Goal: Transaction & Acquisition: Purchase product/service

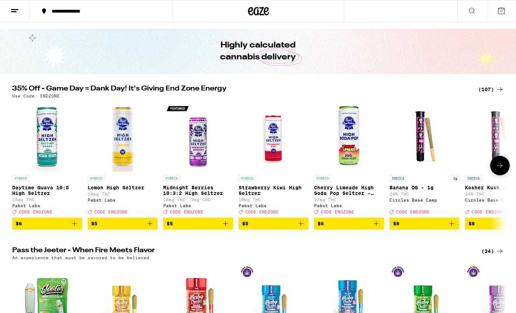
scroll to position [19, 0]
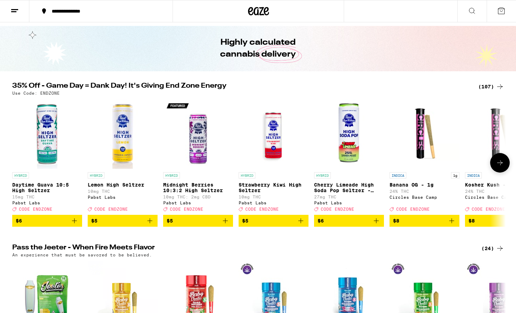
click at [504, 165] on button at bounding box center [500, 163] width 20 height 20
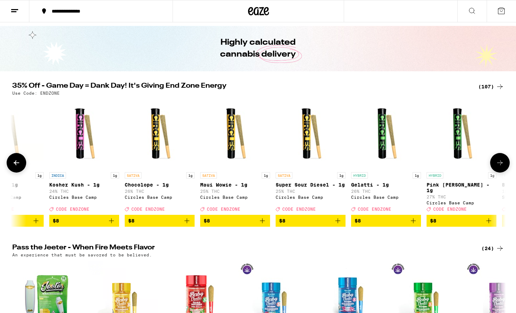
click at [504, 165] on button at bounding box center [500, 163] width 20 height 20
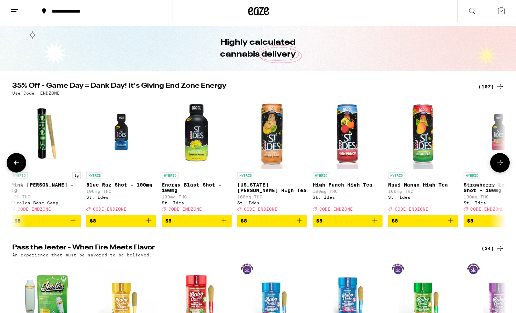
click at [504, 165] on button at bounding box center [500, 163] width 20 height 20
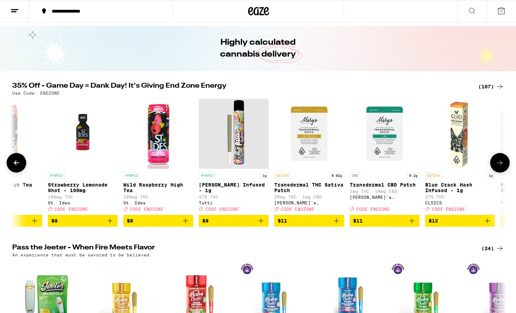
click at [504, 165] on button at bounding box center [500, 163] width 20 height 20
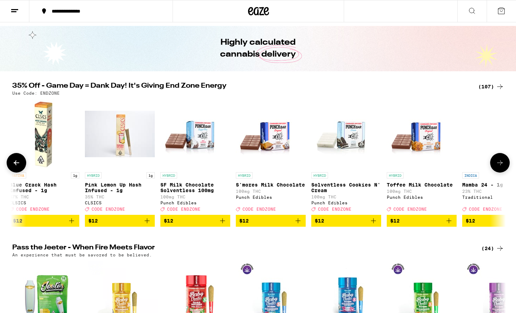
scroll to position [0, 0]
click at [504, 165] on icon at bounding box center [500, 163] width 8 height 8
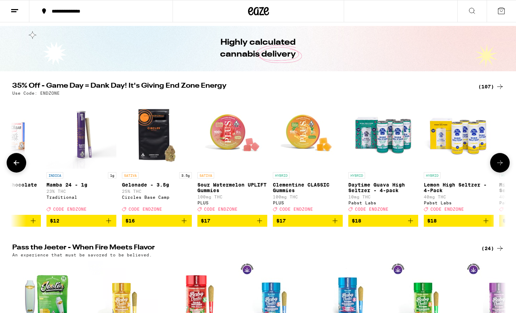
click at [504, 165] on icon at bounding box center [500, 163] width 8 height 8
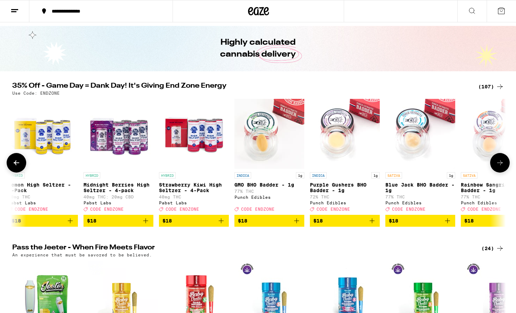
click at [504, 165] on icon at bounding box center [500, 163] width 8 height 8
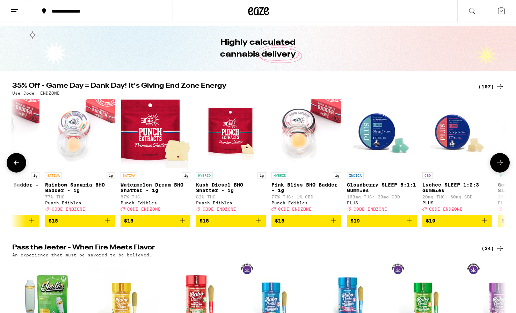
click at [504, 165] on icon at bounding box center [500, 163] width 8 height 8
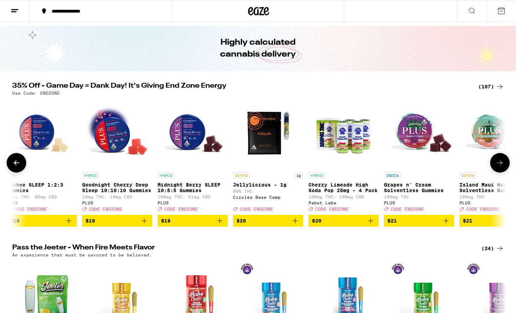
click at [504, 165] on icon at bounding box center [500, 163] width 8 height 8
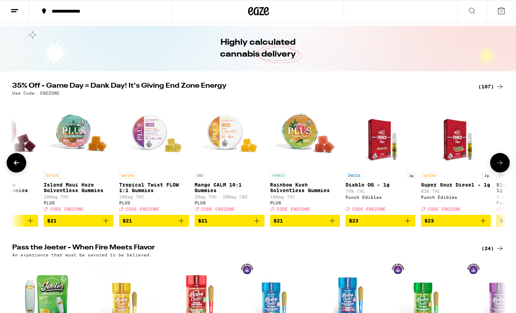
click at [504, 165] on icon at bounding box center [500, 163] width 8 height 8
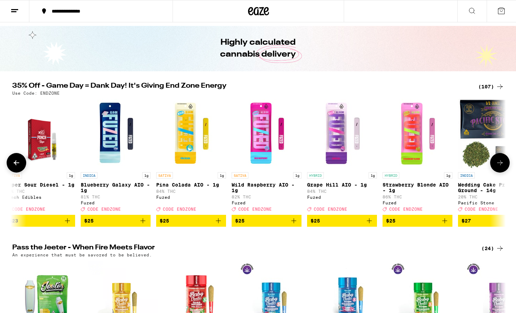
click at [504, 165] on icon at bounding box center [500, 163] width 8 height 8
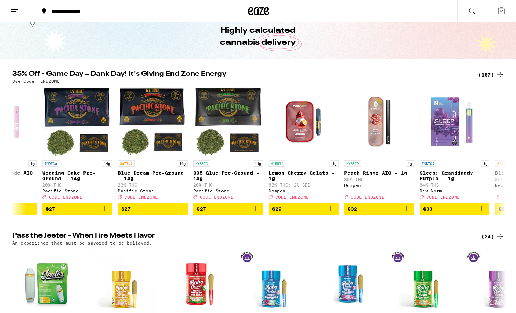
scroll to position [29, 0]
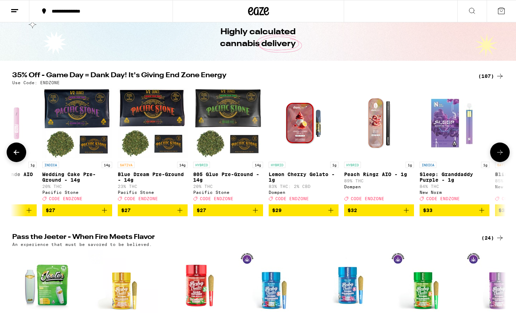
click at [181, 215] on icon "Add to bag" at bounding box center [180, 210] width 8 height 8
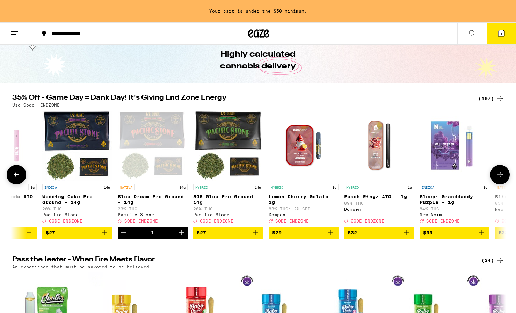
click at [184, 237] on icon "Increment" at bounding box center [182, 233] width 8 height 8
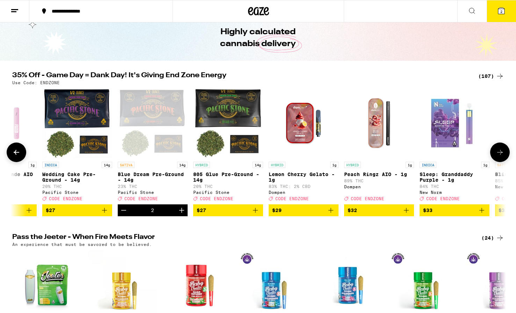
click at [498, 156] on icon at bounding box center [500, 152] width 8 height 8
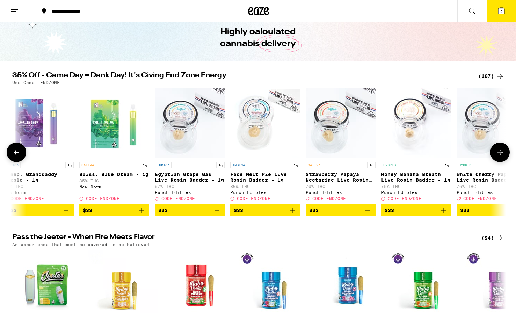
click at [498, 156] on icon at bounding box center [500, 152] width 8 height 8
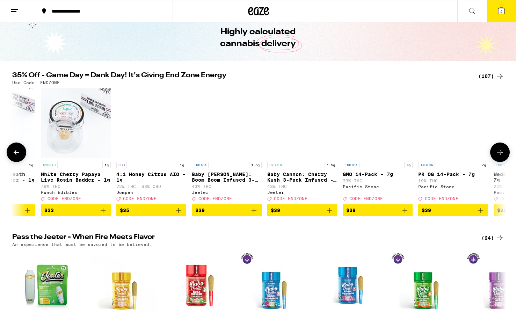
click at [498, 156] on icon at bounding box center [500, 152] width 8 height 8
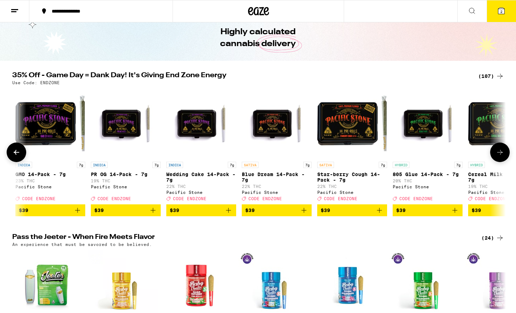
scroll to position [0, 5823]
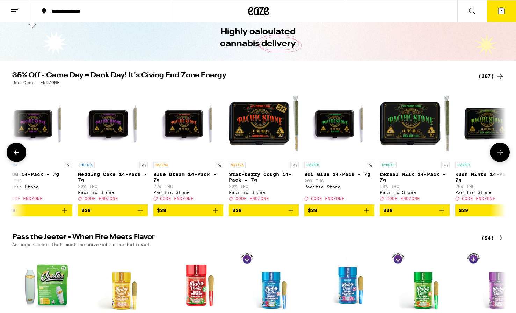
click at [17, 154] on icon at bounding box center [16, 152] width 8 height 8
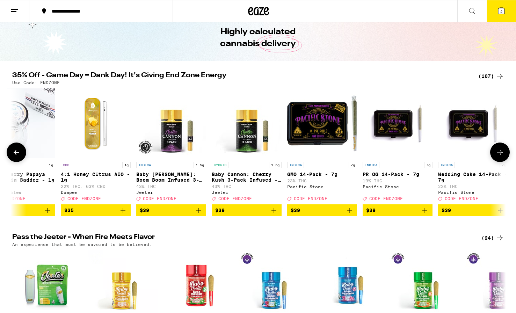
scroll to position [0, 5407]
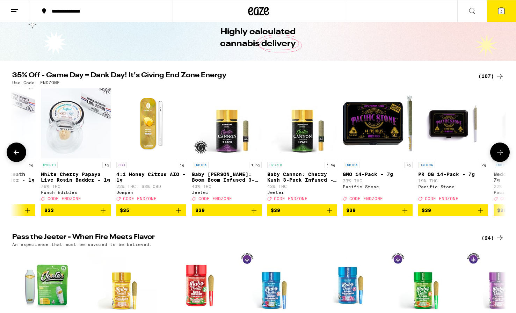
click at [500, 154] on icon at bounding box center [500, 152] width 8 height 8
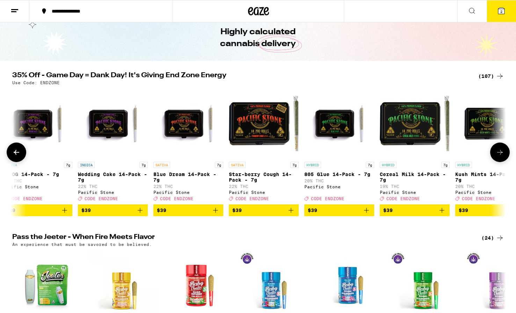
click at [500, 154] on icon at bounding box center [500, 152] width 8 height 8
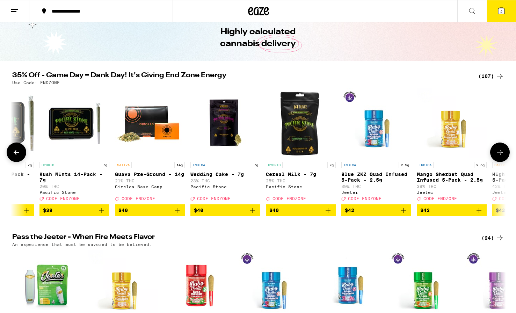
click at [500, 154] on icon at bounding box center [500, 152] width 8 height 8
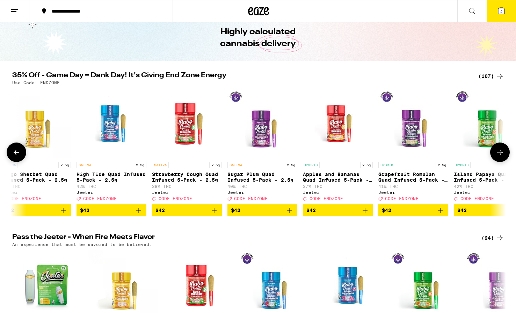
click at [500, 154] on icon at bounding box center [500, 152] width 8 height 8
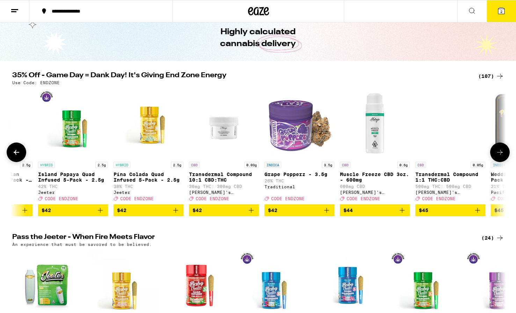
click at [500, 154] on icon at bounding box center [500, 152] width 8 height 8
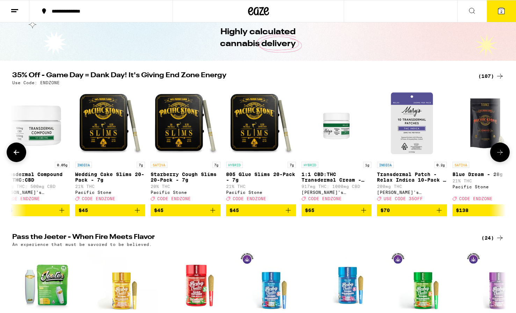
click at [500, 154] on icon at bounding box center [500, 152] width 8 height 8
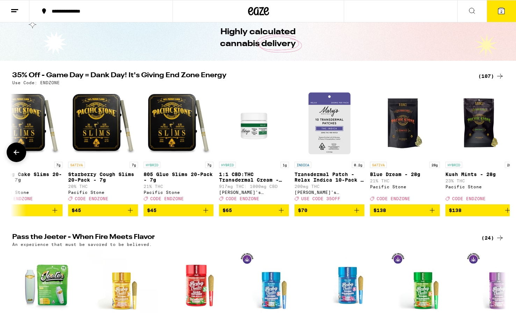
scroll to position [0, 7587]
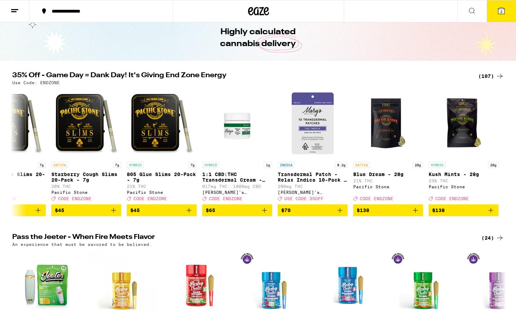
click at [498, 15] on icon at bounding box center [501, 11] width 8 height 8
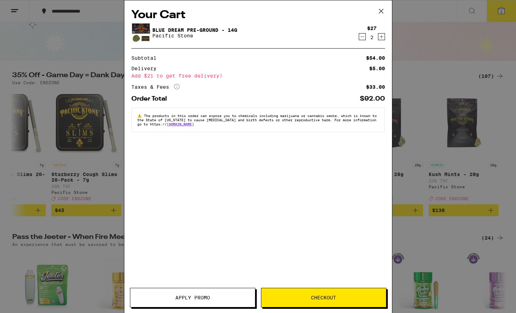
click at [211, 298] on span "Apply Promo" at bounding box center [192, 297] width 125 height 5
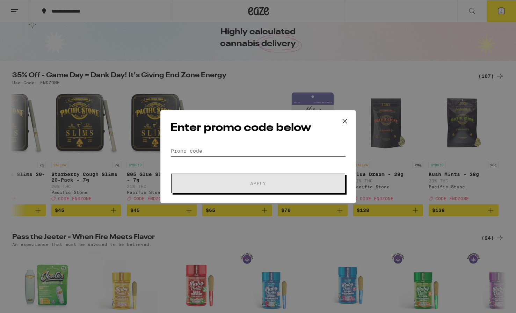
click at [256, 149] on input "Promo Code" at bounding box center [258, 151] width 175 height 10
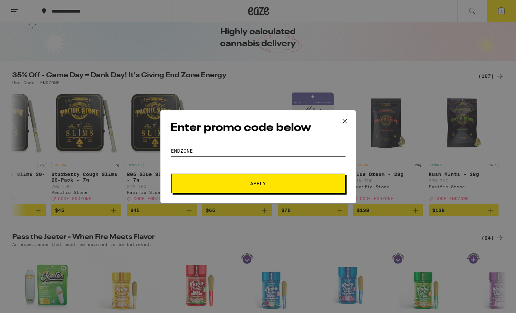
type input "endzone"
click at [258, 183] on button "Apply" at bounding box center [258, 184] width 174 height 20
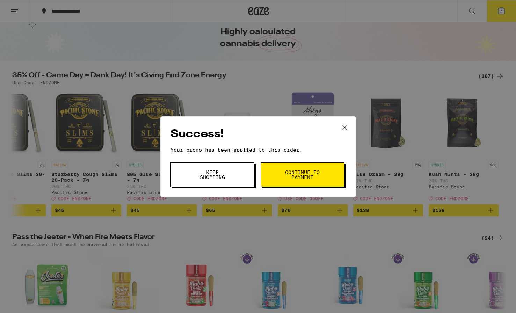
click at [204, 173] on span "Keep Shopping" at bounding box center [213, 175] width 36 height 10
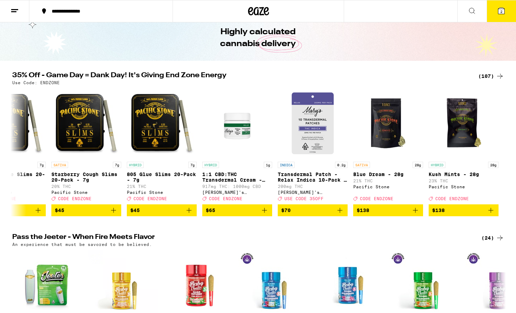
click at [500, 14] on icon at bounding box center [501, 11] width 6 height 6
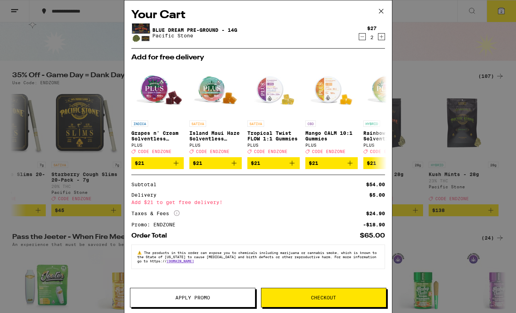
drag, startPoint x: 383, startPoint y: 13, endPoint x: 390, endPoint y: 119, distance: 106.8
click at [390, 119] on div "Your Cart Blue Dream Pre-Ground - 14g Pacific Stone $27 2 Add for free delivery…" at bounding box center [258, 156] width 268 height 313
click at [318, 299] on span "Checkout" at bounding box center [323, 297] width 25 height 5
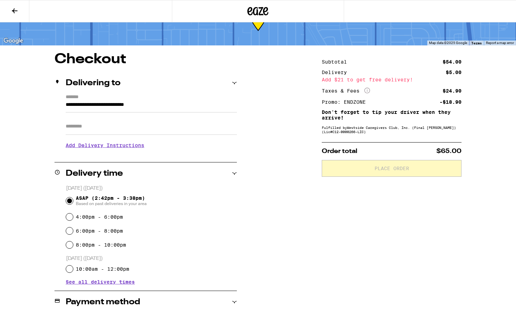
scroll to position [31, 0]
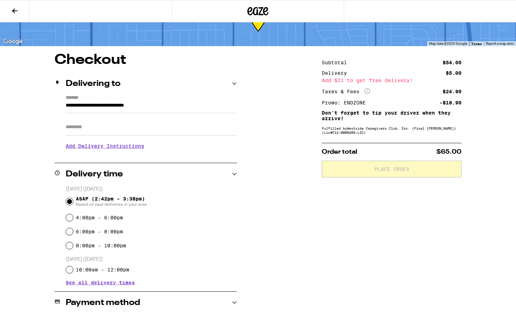
click at [107, 132] on input "Apt/Suite" at bounding box center [151, 127] width 171 height 17
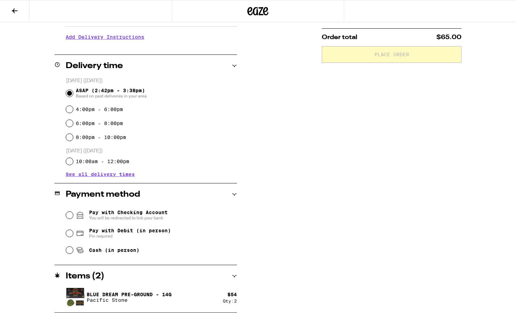
scroll to position [146, 0]
type input "**"
click at [70, 251] on input "Cash (in person)" at bounding box center [69, 250] width 7 height 7
radio input "true"
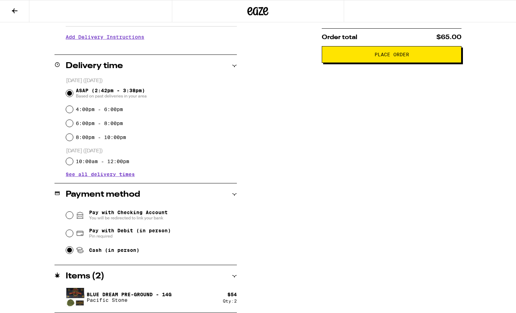
click at [125, 177] on span "See all delivery times" at bounding box center [100, 174] width 69 height 5
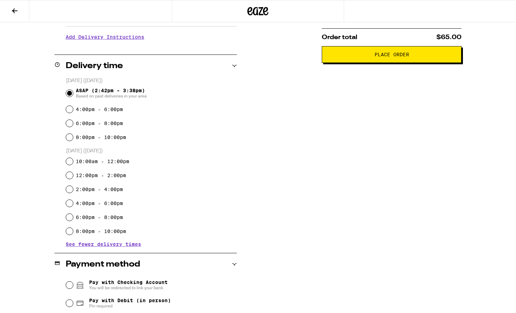
click at [88, 190] on label "2:00pm - 4:00pm" at bounding box center [99, 190] width 47 height 6
click at [73, 190] on input "2:00pm - 4:00pm" at bounding box center [69, 189] width 7 height 7
radio input "true"
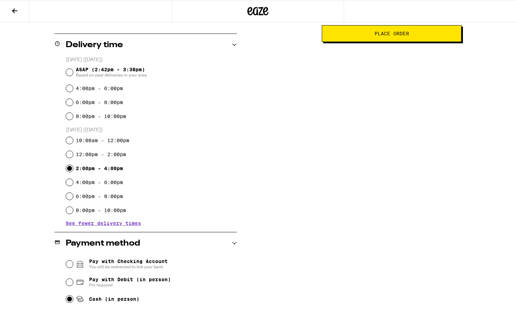
scroll to position [166, 0]
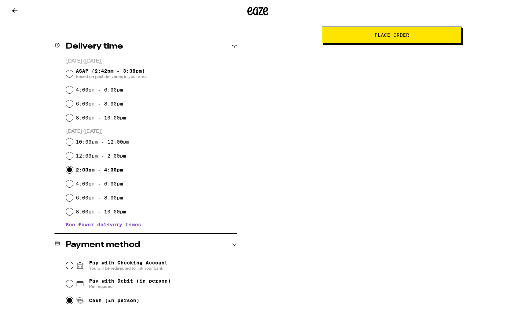
click at [69, 73] on input "ASAP (2:42pm - 3:38pm) Based on past deliveries in your area" at bounding box center [69, 73] width 7 height 7
radio input "true"
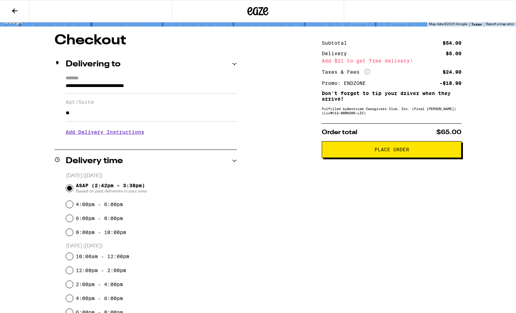
scroll to position [51, 0]
click at [414, 150] on button "Place Order" at bounding box center [392, 150] width 140 height 17
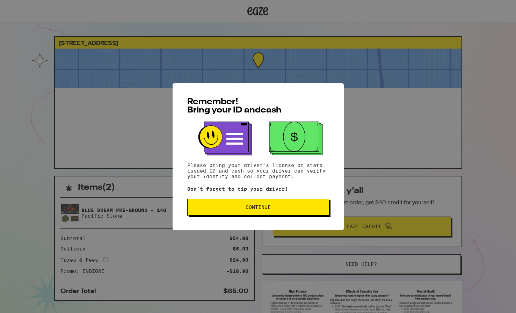
click at [297, 210] on span "Continue" at bounding box center [258, 207] width 130 height 5
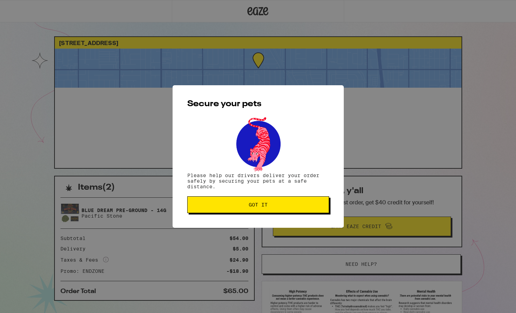
click at [297, 209] on button "Got it" at bounding box center [258, 204] width 142 height 17
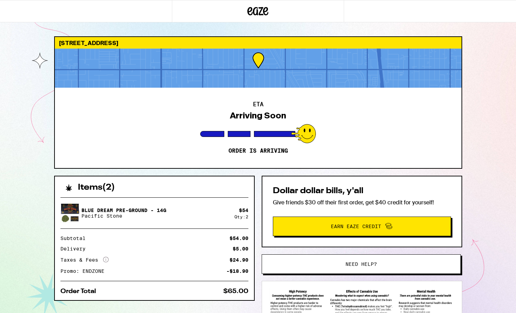
click at [227, 63] on div at bounding box center [258, 68] width 407 height 39
click at [247, 69] on div at bounding box center [258, 68] width 407 height 39
